Goal: Contribute content: Add original content to the website for others to see

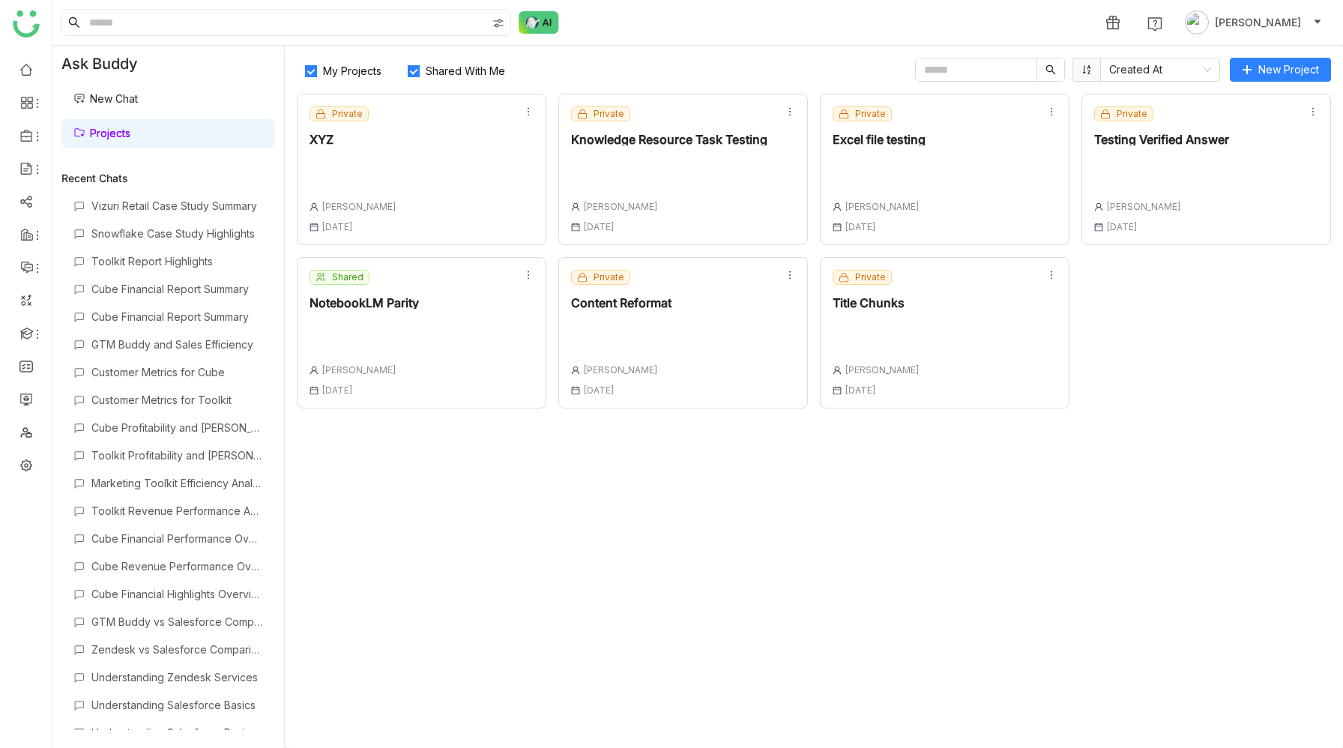
click at [692, 322] on div "Private Content Reformat [PERSON_NAME] [DATE]" at bounding box center [683, 332] width 250 height 151
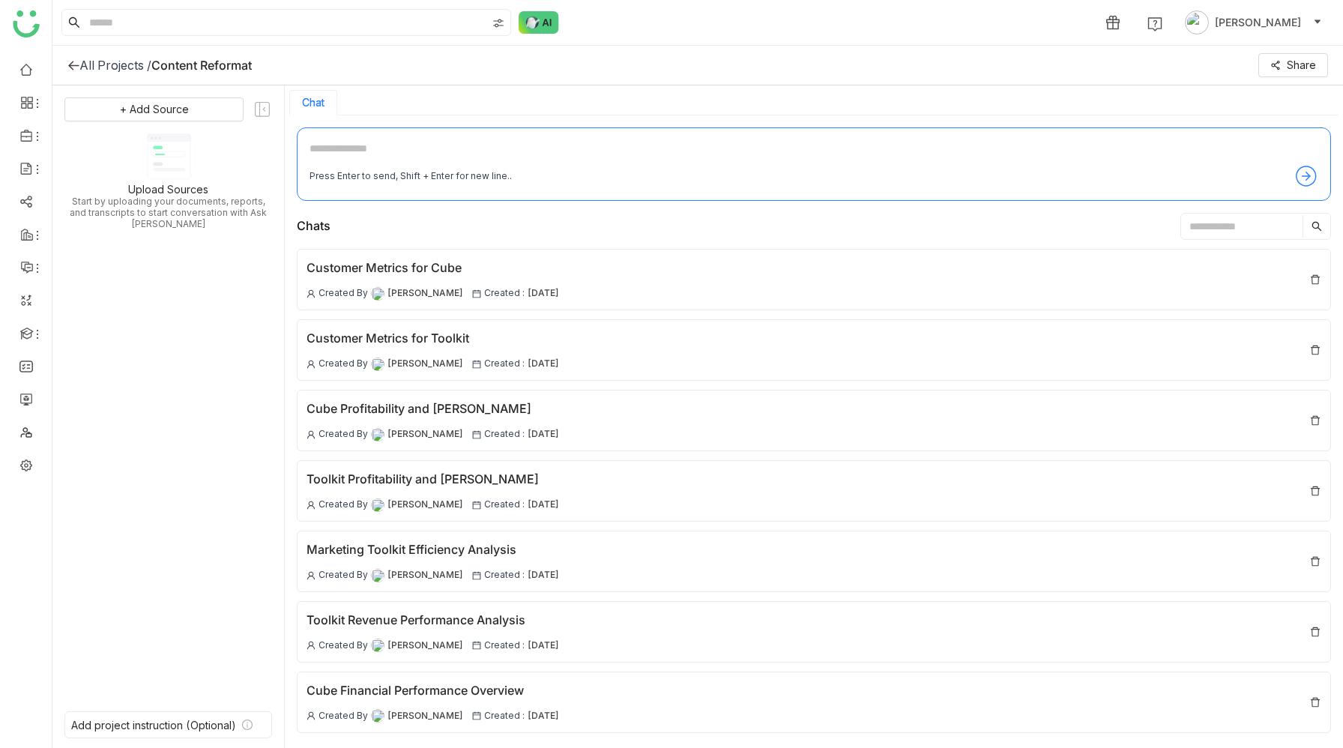
click at [395, 148] on textarea at bounding box center [814, 152] width 1009 height 24
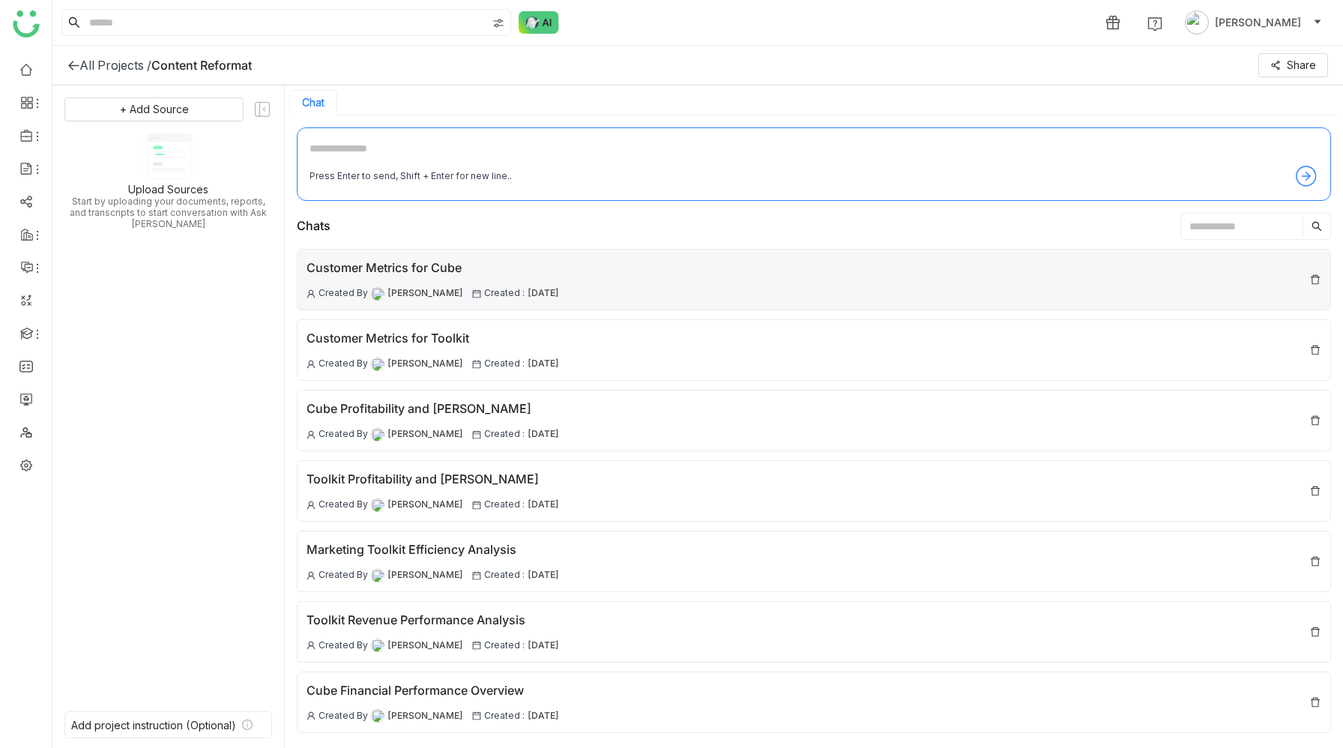
click at [406, 276] on div "Customer Metrics for Cube" at bounding box center [433, 268] width 253 height 19
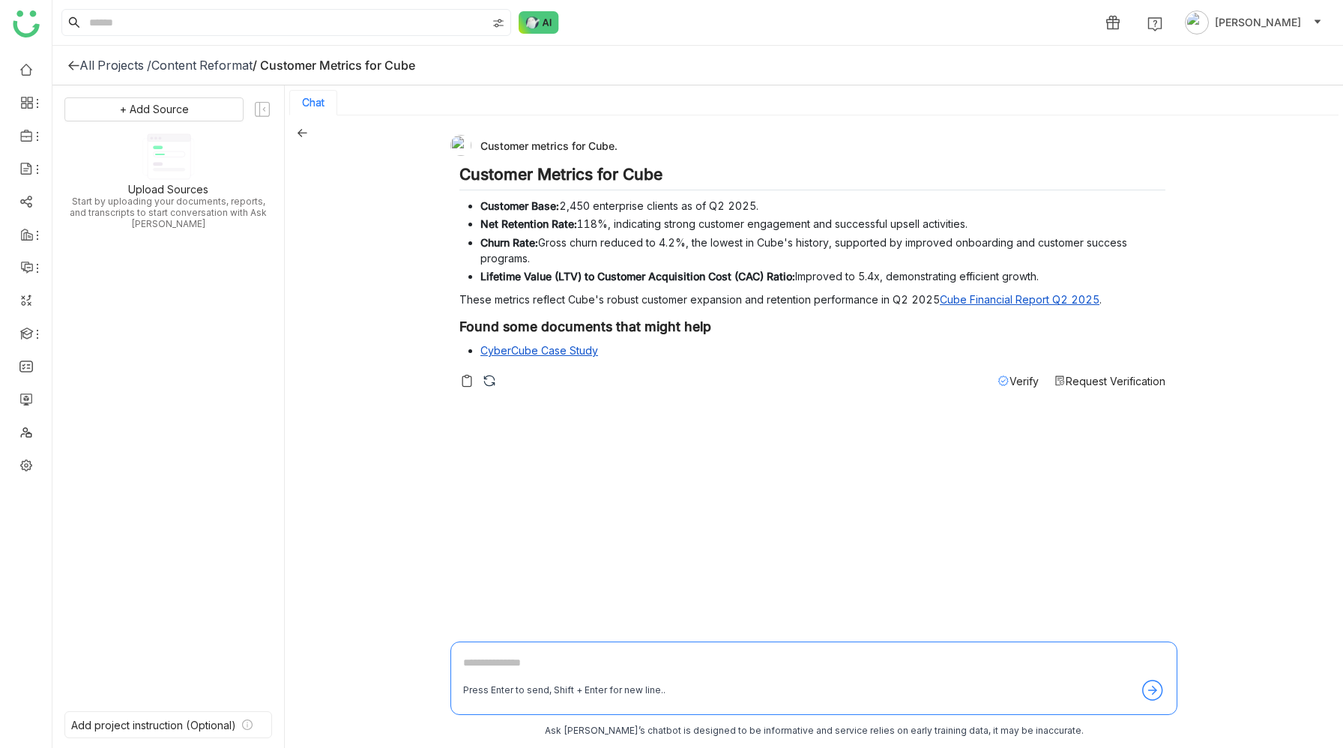
click at [545, 145] on div "Customer metrics for Cube." at bounding box center [807, 145] width 715 height 21
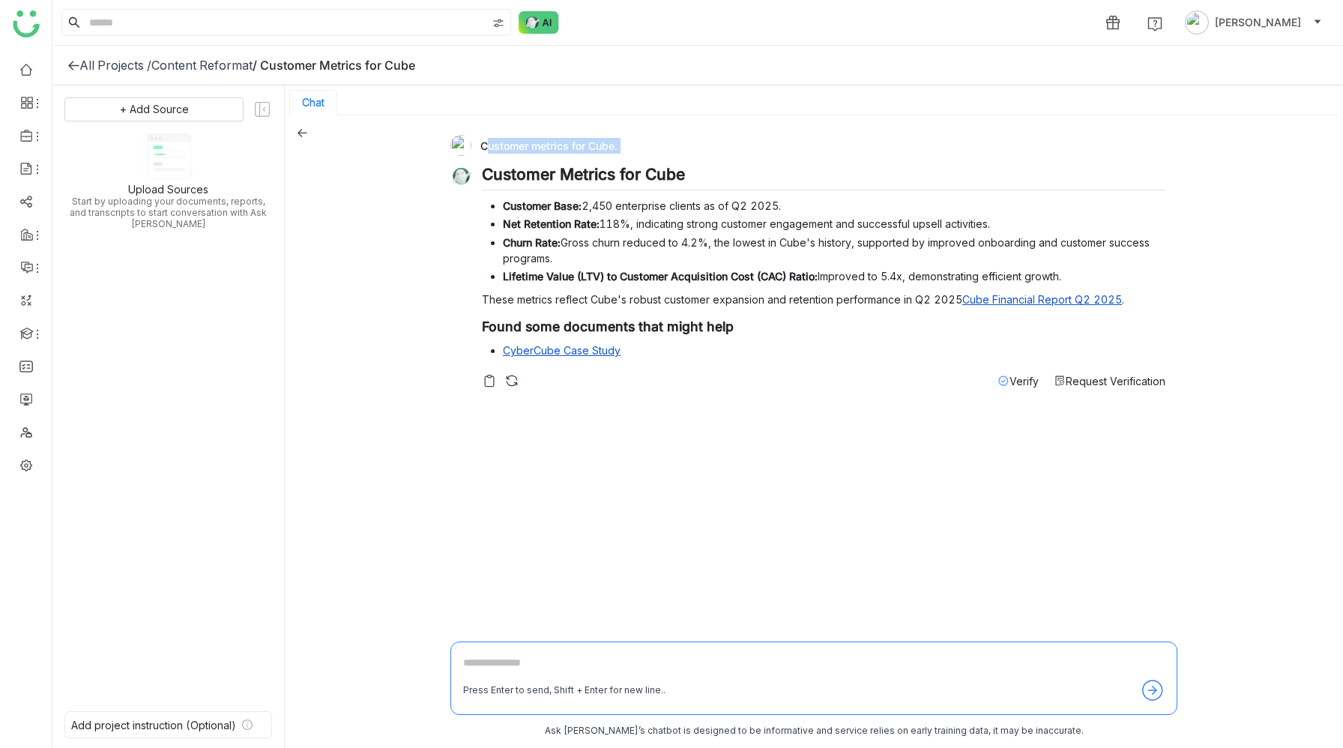
copy div "Customer metrics for Cube."
click at [303, 133] on icon at bounding box center [302, 132] width 10 height 10
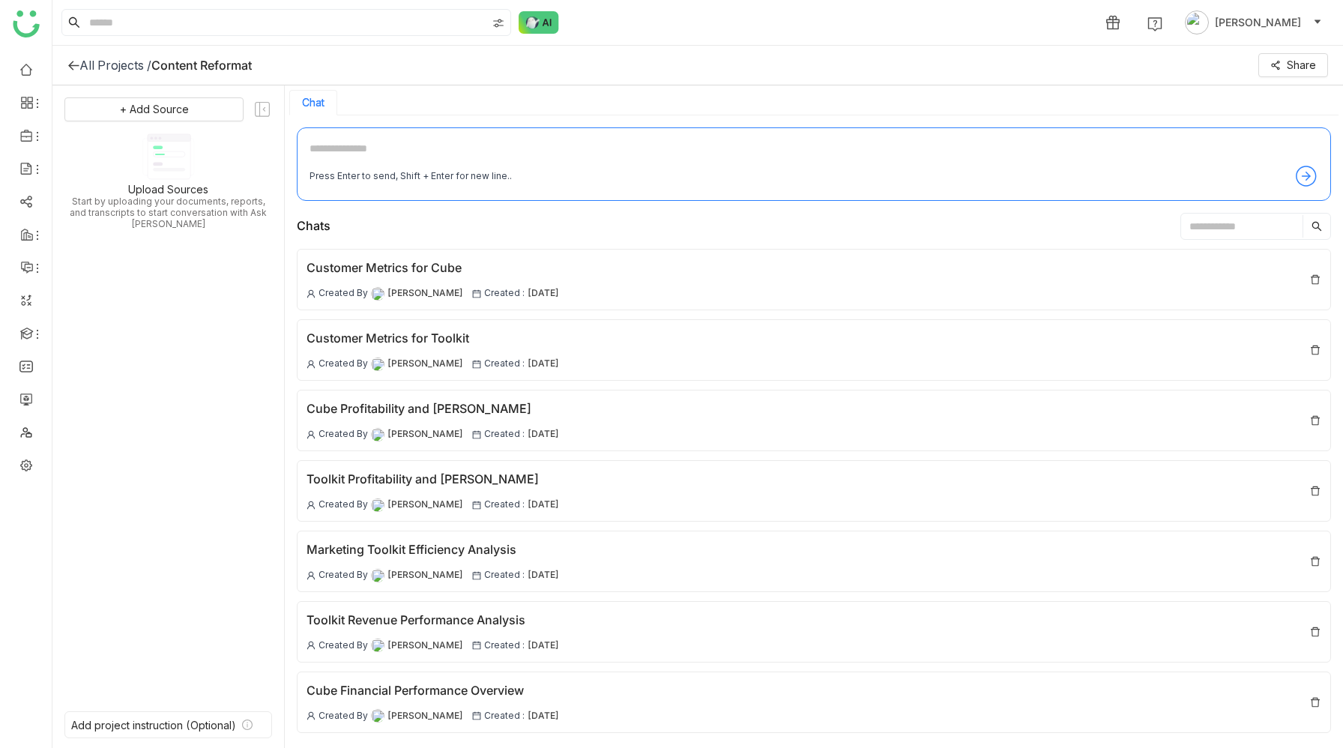
click at [435, 148] on textarea at bounding box center [814, 152] width 1009 height 24
paste textarea "**********"
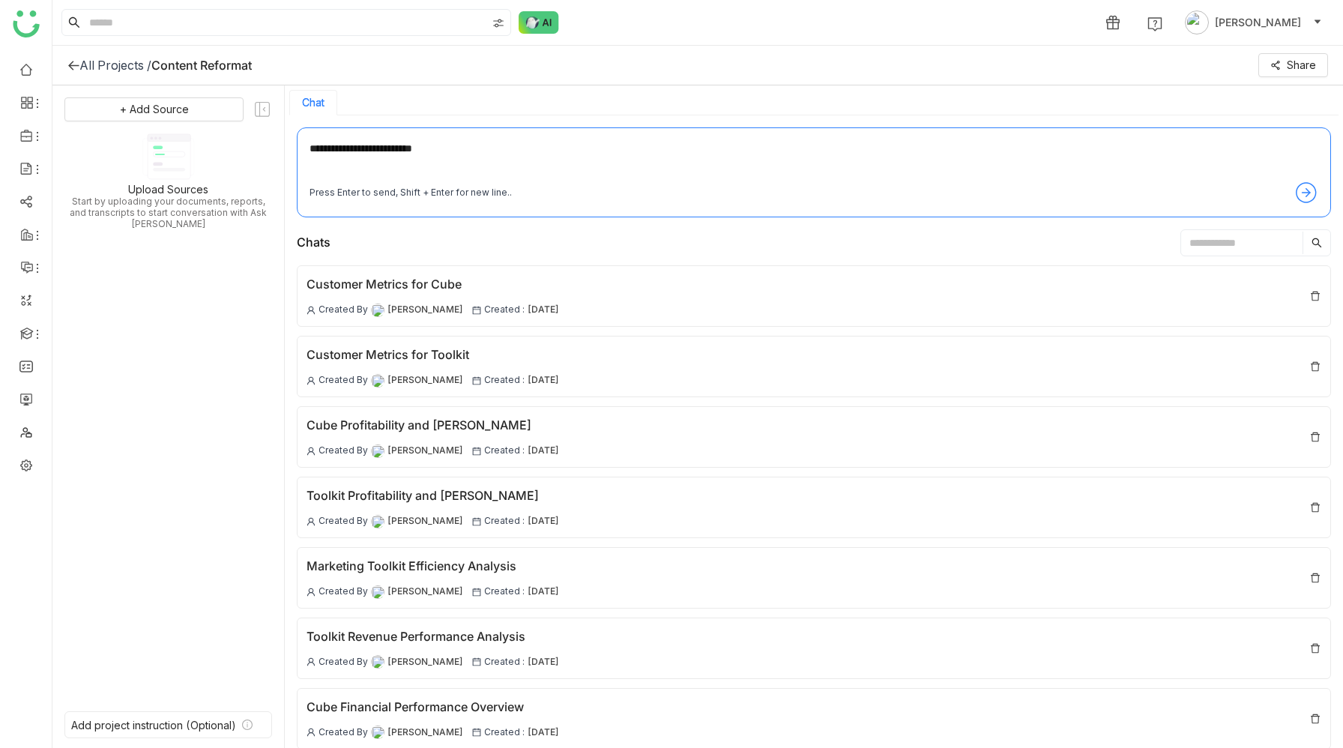
type textarea "**********"
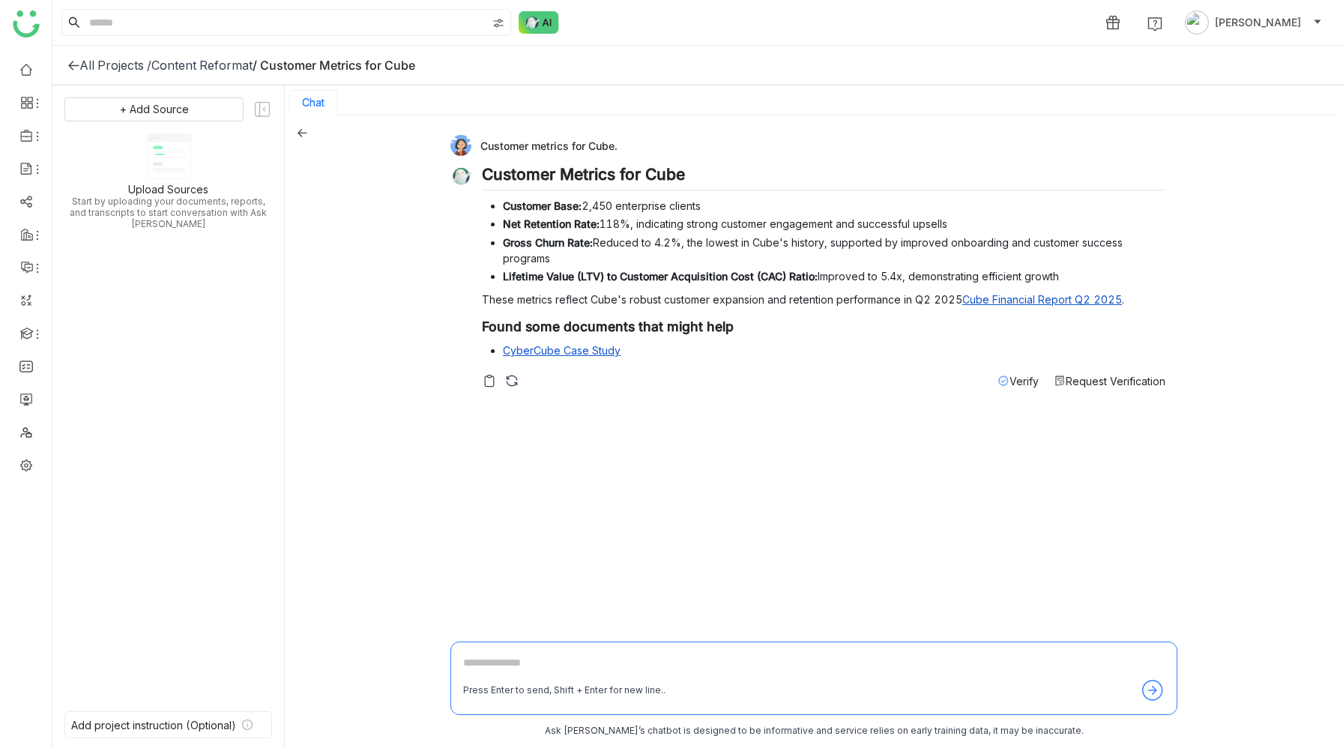
click at [301, 131] on icon at bounding box center [302, 132] width 10 height 10
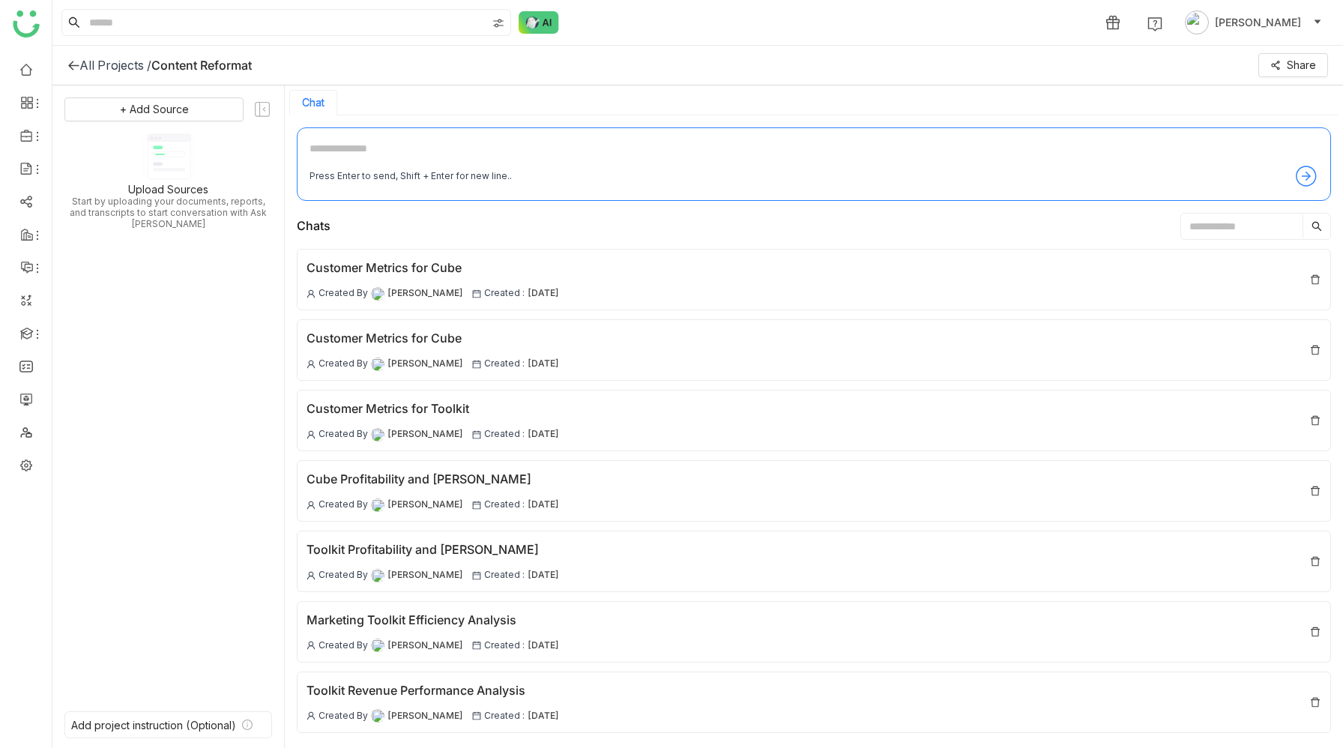
click at [127, 70] on div "All Projects /" at bounding box center [115, 65] width 72 height 15
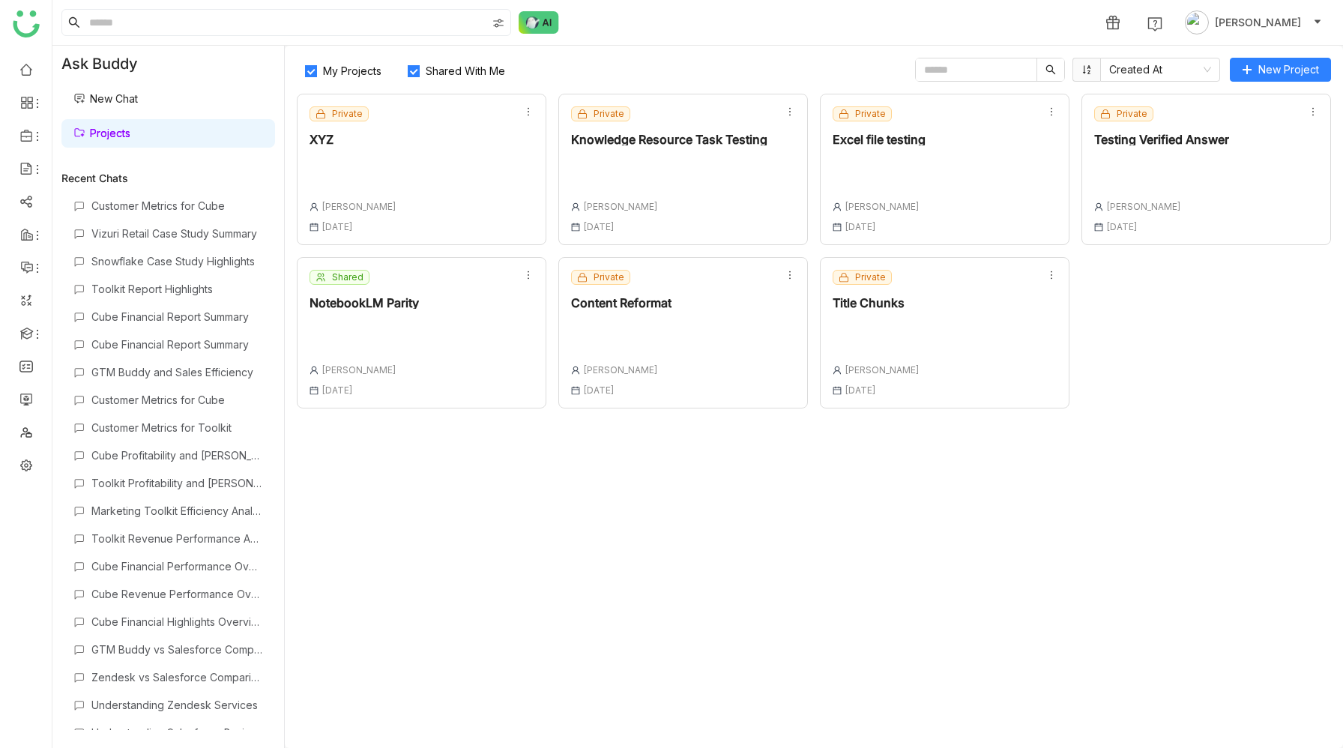
click at [962, 331] on div "Private Title Chunks [PERSON_NAME] [DATE]" at bounding box center [945, 332] width 250 height 151
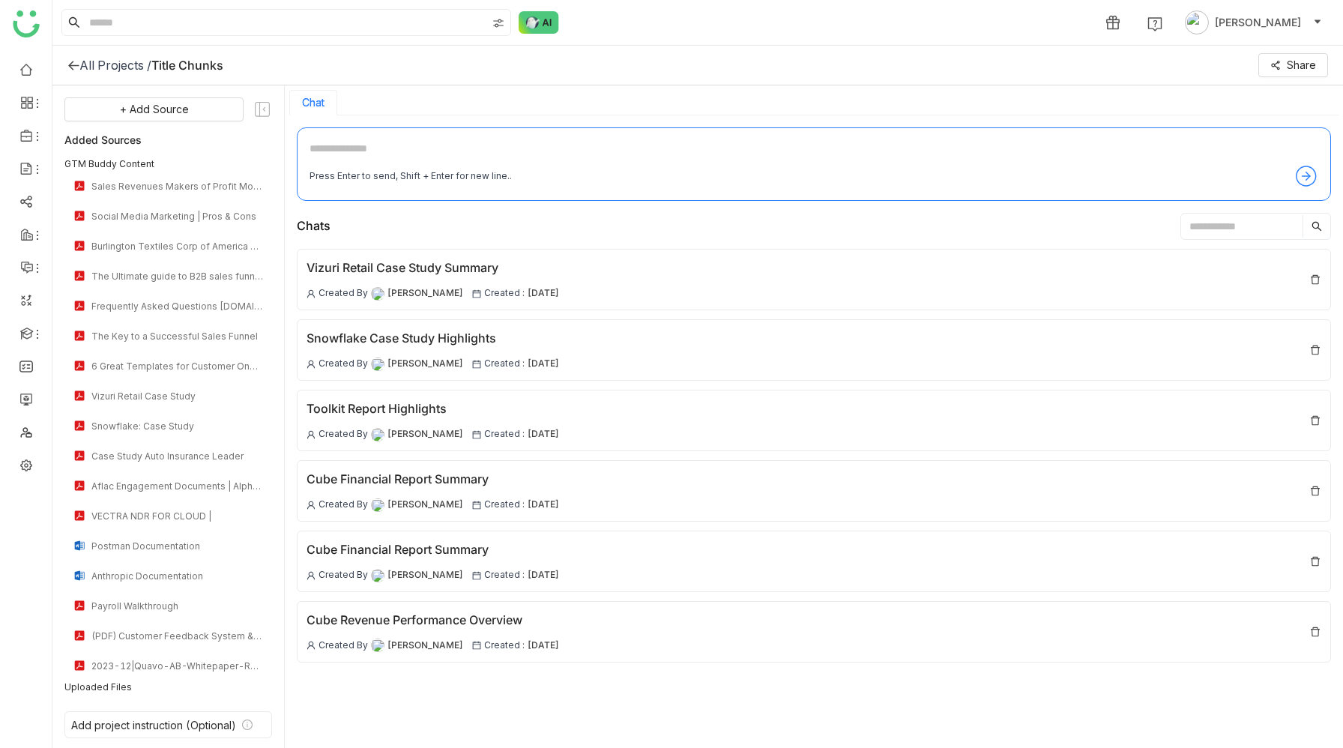
click at [421, 148] on textarea at bounding box center [814, 152] width 1009 height 24
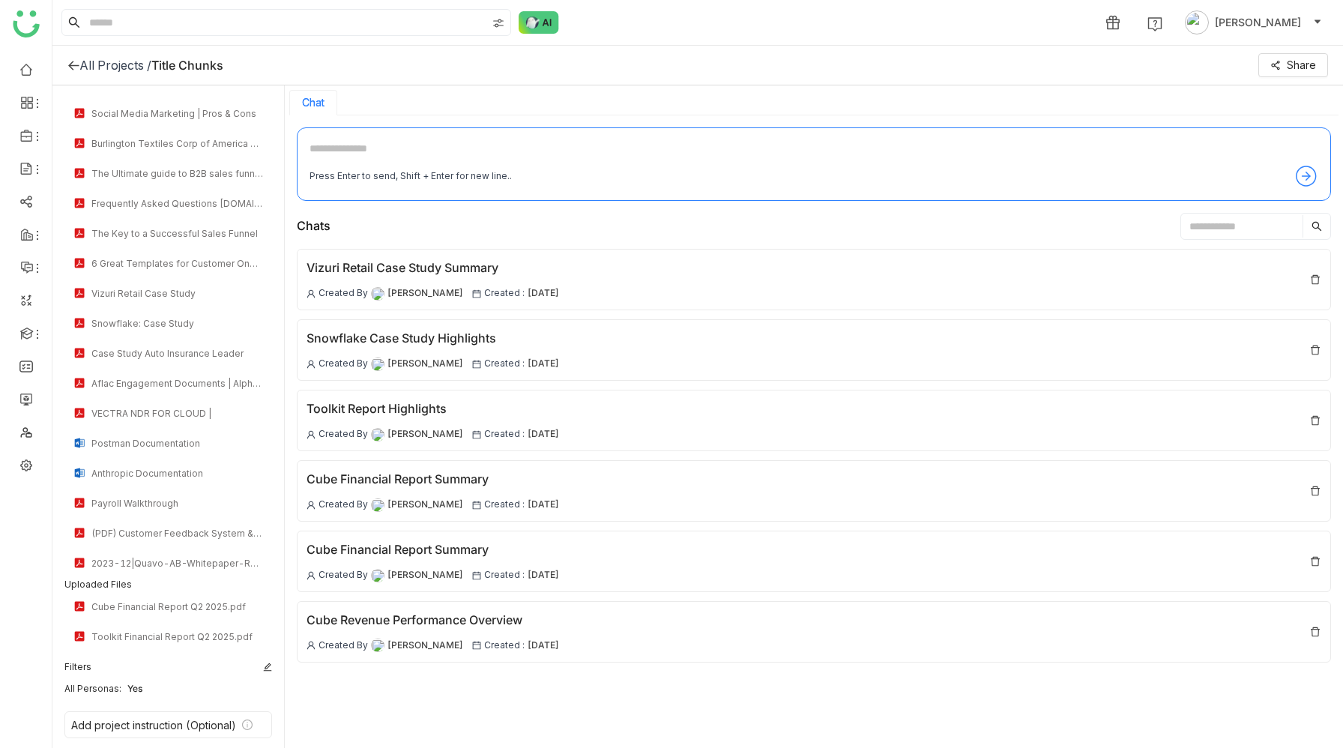
click at [380, 149] on textarea at bounding box center [814, 152] width 1009 height 24
type textarea "**********"
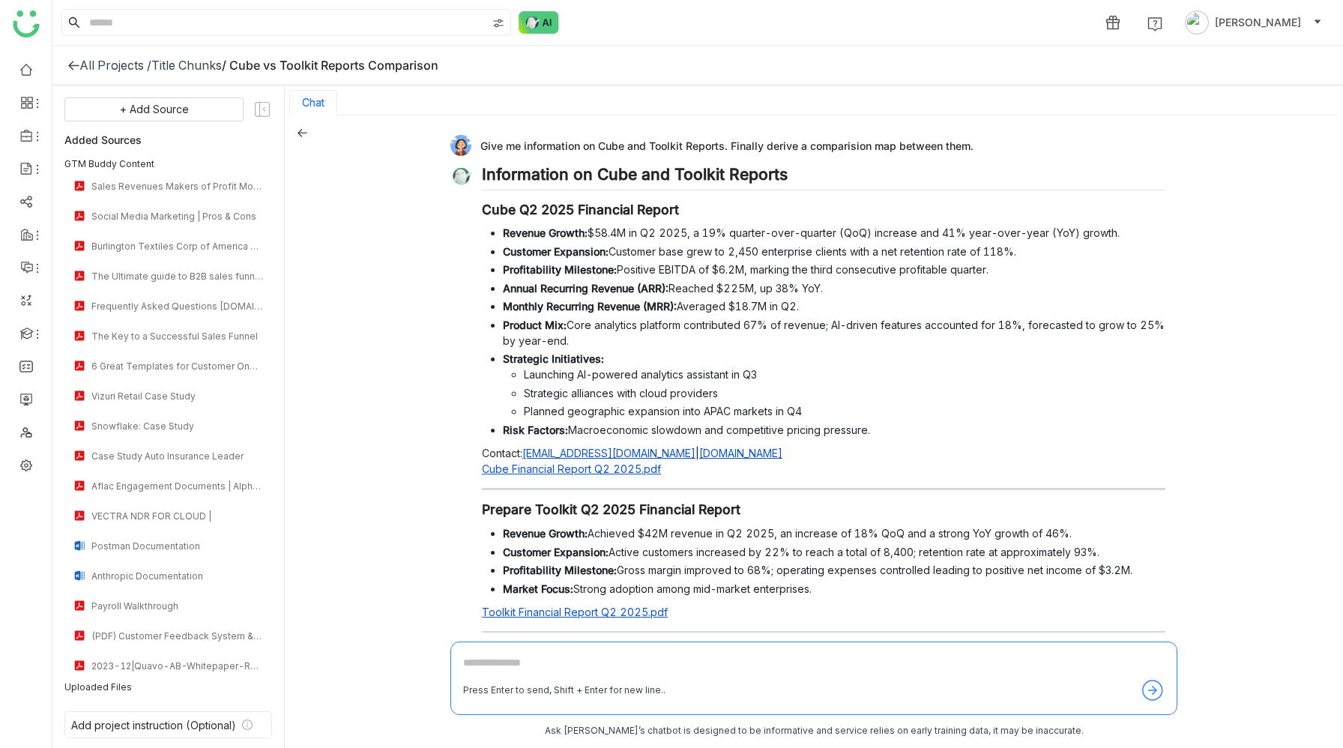
click at [208, 67] on div "Title Chunks" at bounding box center [186, 65] width 70 height 15
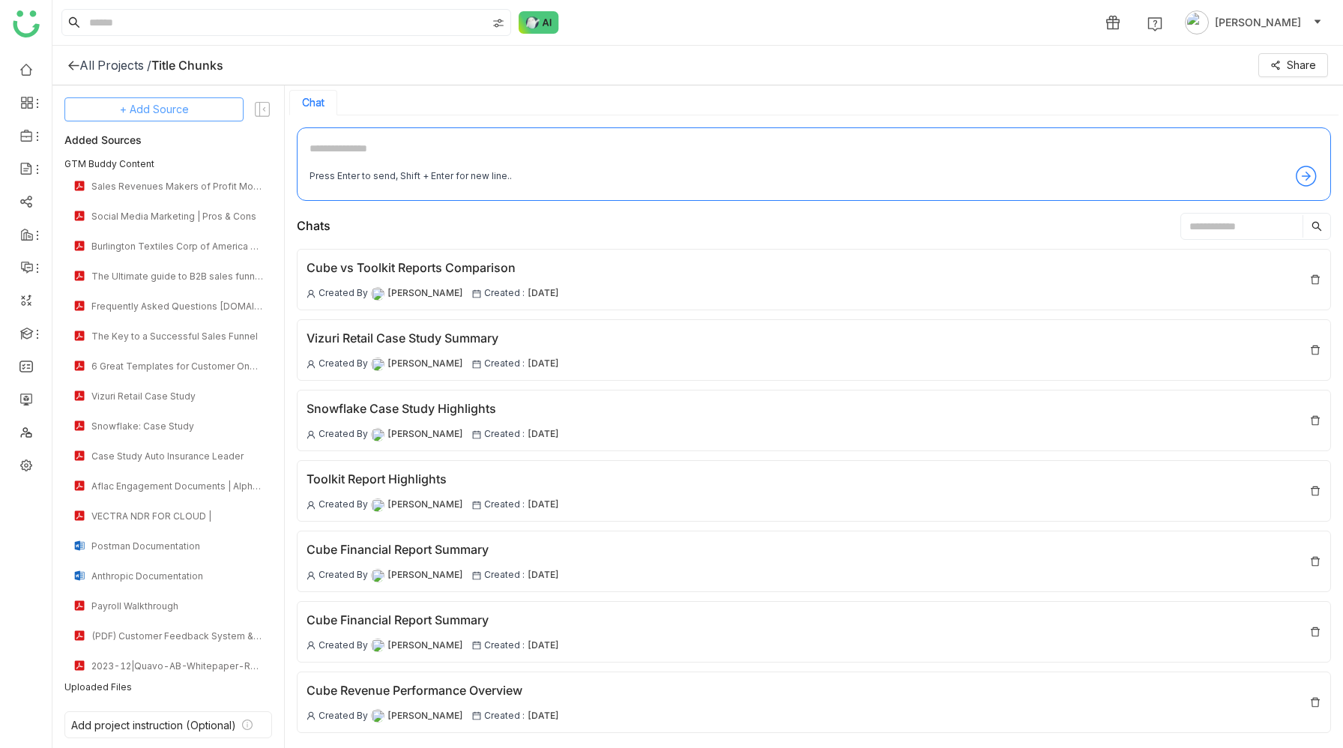
click at [161, 109] on span "+ Add Source" at bounding box center [154, 109] width 69 height 16
click at [160, 180] on span "Upload from Computer" at bounding box center [157, 180] width 98 height 13
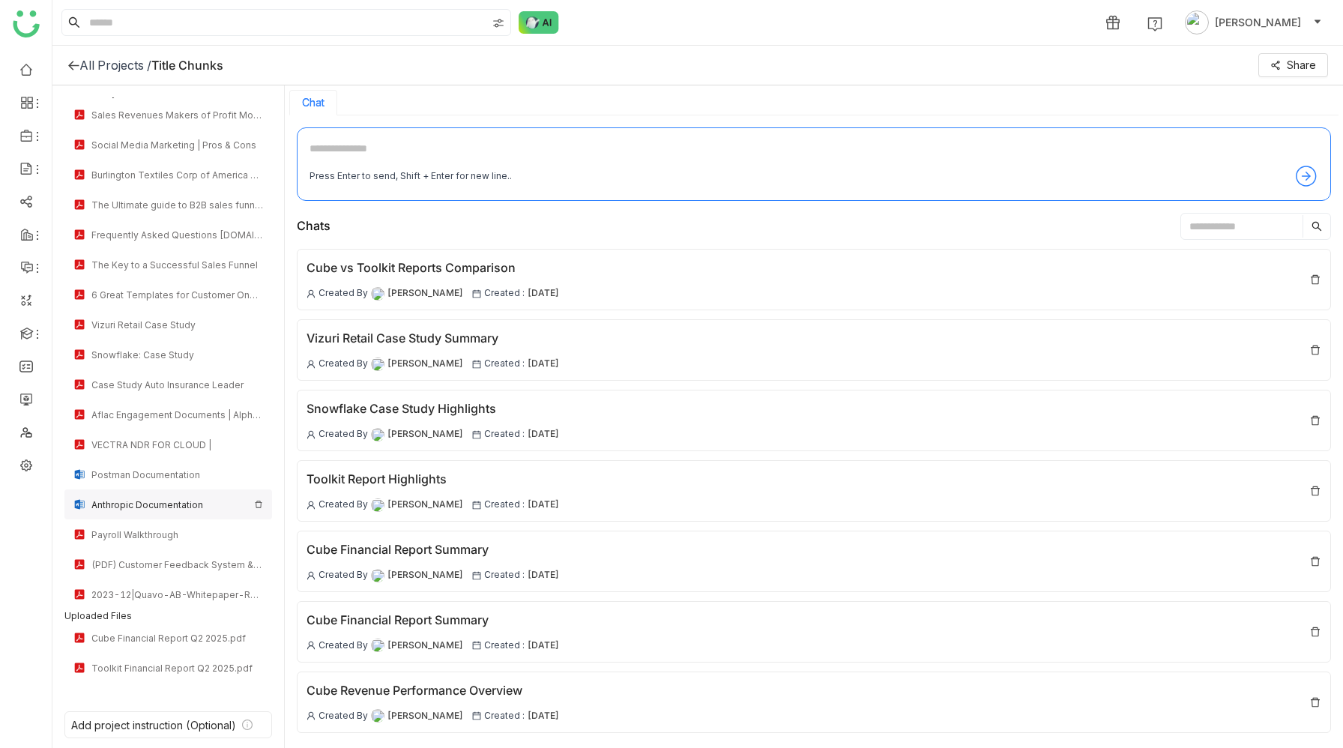
scroll to position [148, 0]
